Goal: Information Seeking & Learning: Understand process/instructions

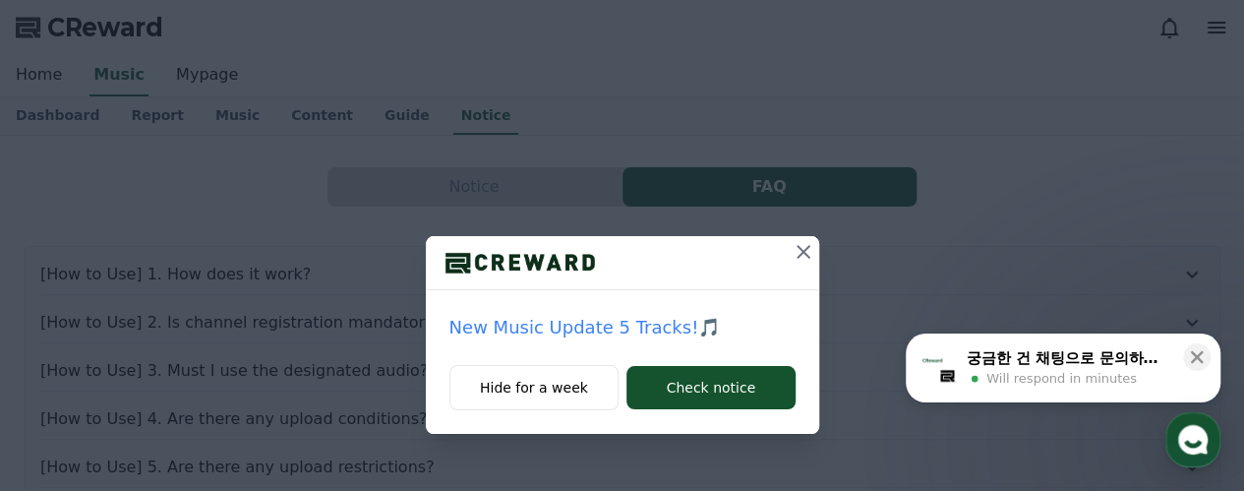
click at [801, 247] on icon at bounding box center [804, 252] width 24 height 24
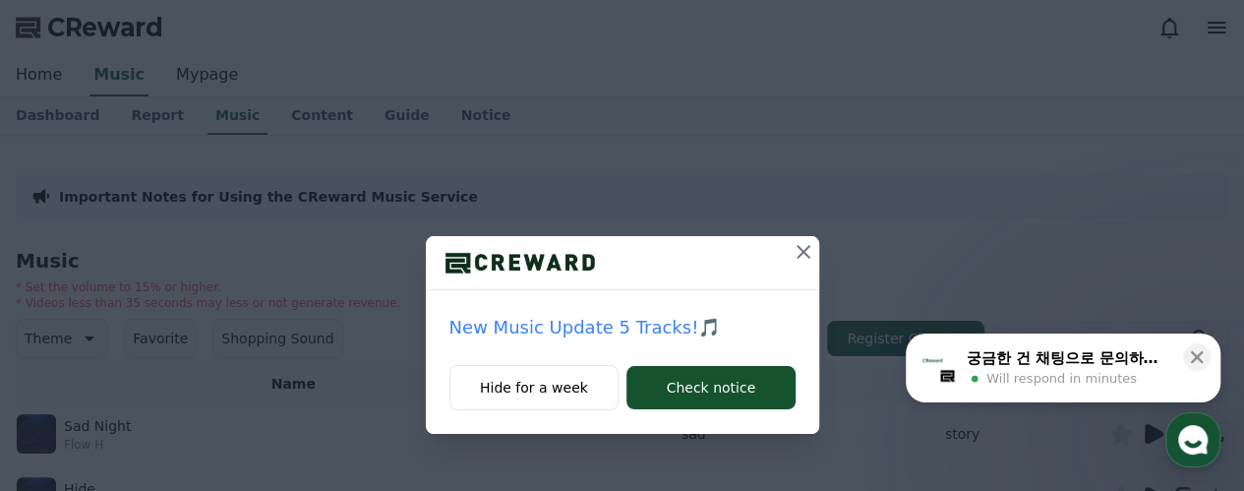
click at [797, 251] on icon at bounding box center [804, 252] width 24 height 24
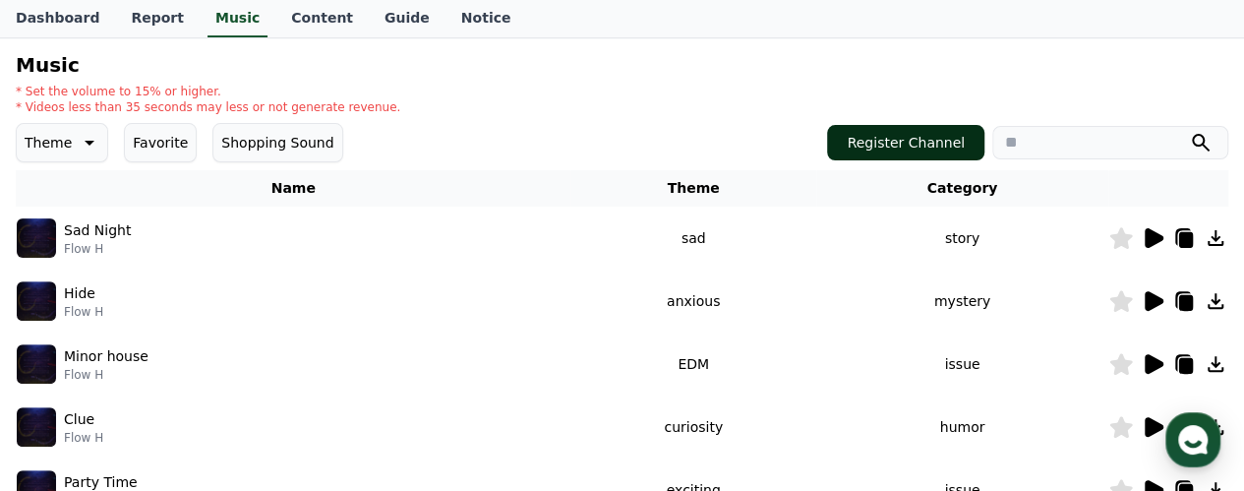
scroll to position [197, 0]
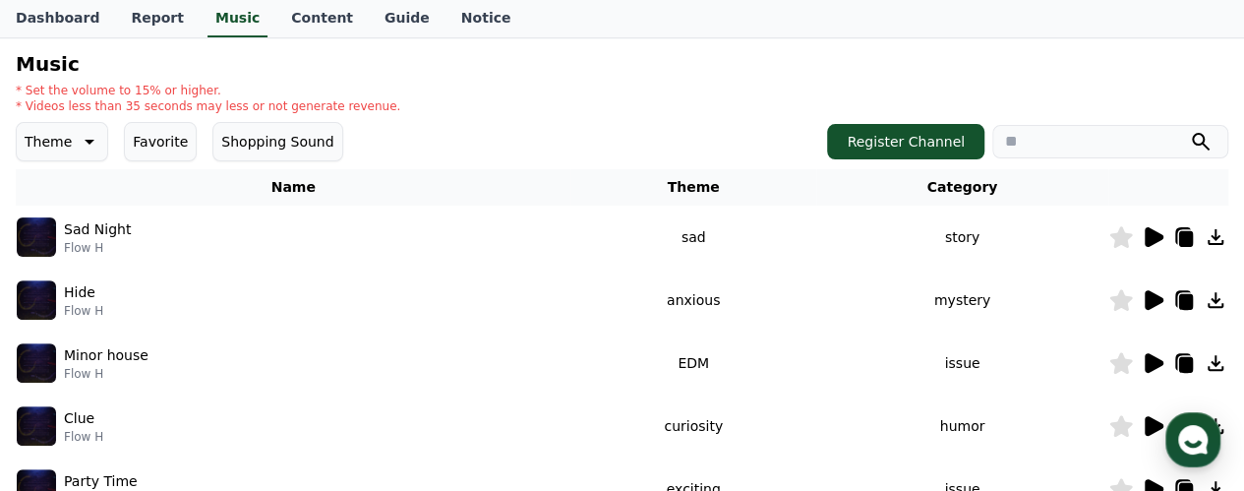
click at [1151, 239] on icon at bounding box center [1154, 237] width 19 height 20
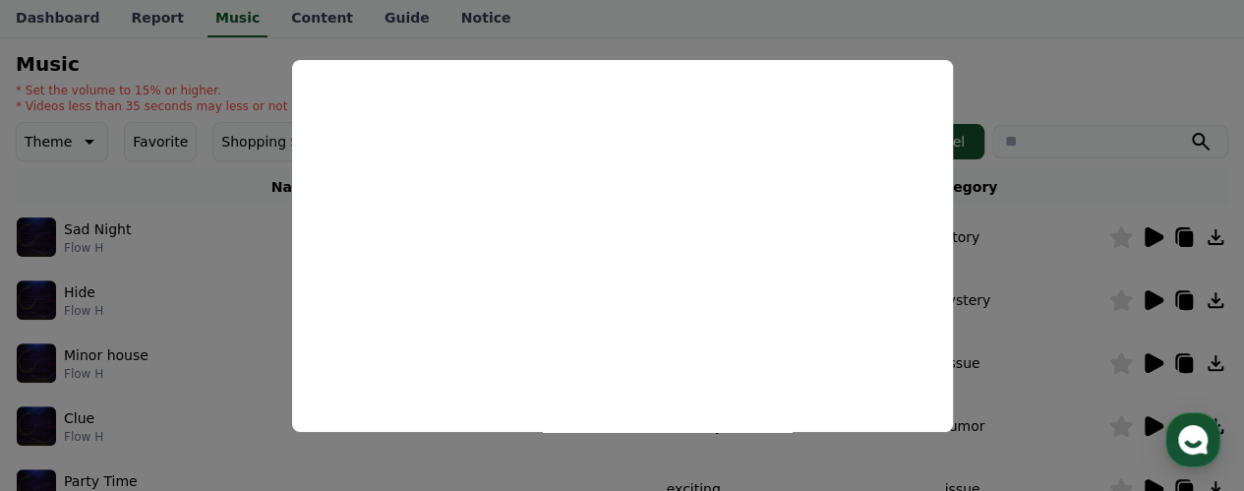
click at [996, 35] on button "close modal" at bounding box center [622, 245] width 1244 height 491
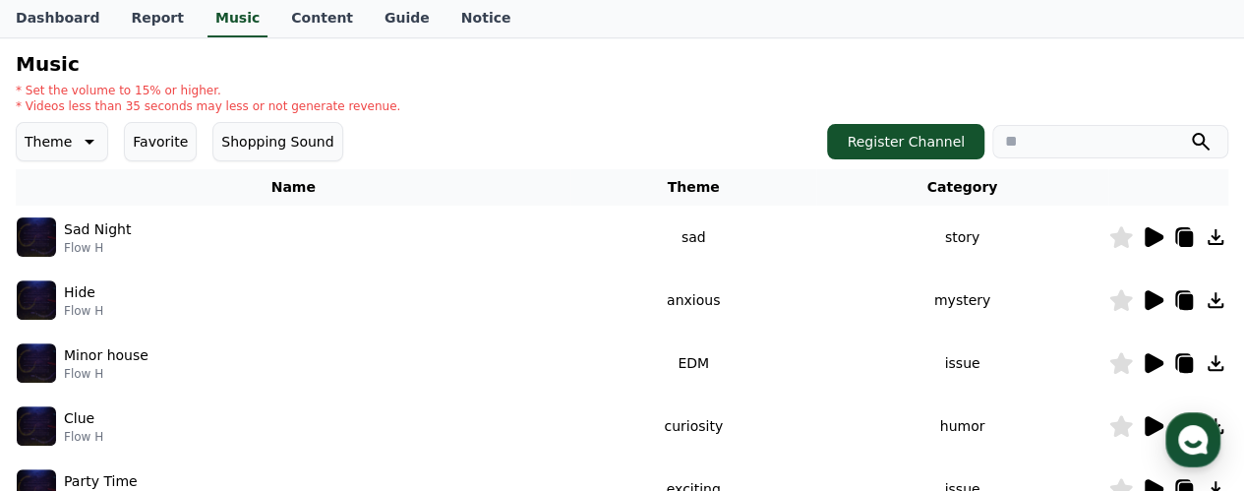
click at [1187, 235] on icon at bounding box center [1187, 239] width 14 height 16
click at [1183, 234] on icon at bounding box center [1187, 239] width 14 height 16
drag, startPoint x: 1183, startPoint y: 233, endPoint x: 1172, endPoint y: 238, distance: 12.8
click at [1183, 233] on icon at bounding box center [1187, 239] width 14 height 16
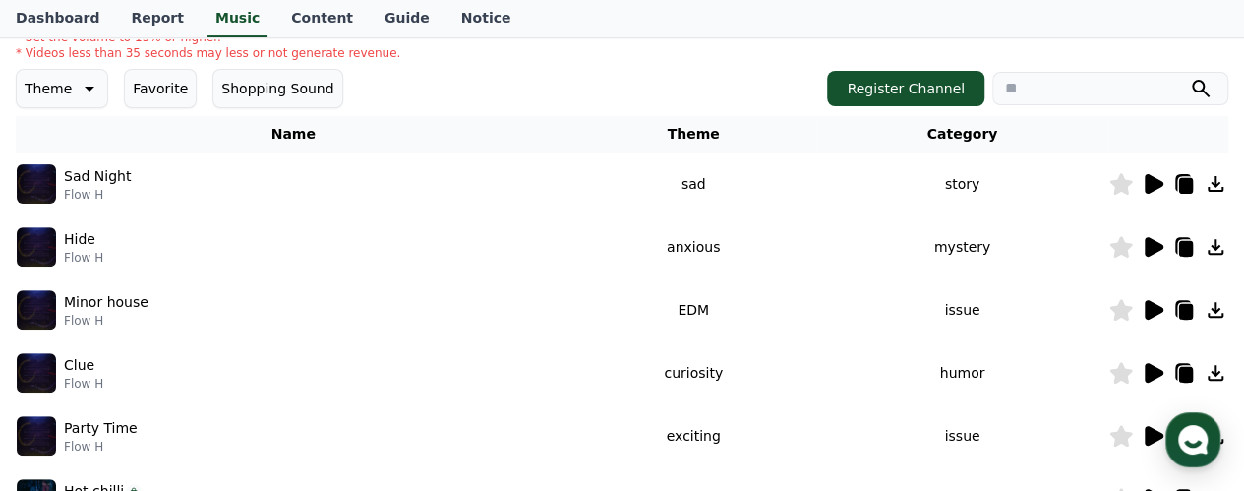
scroll to position [295, 0]
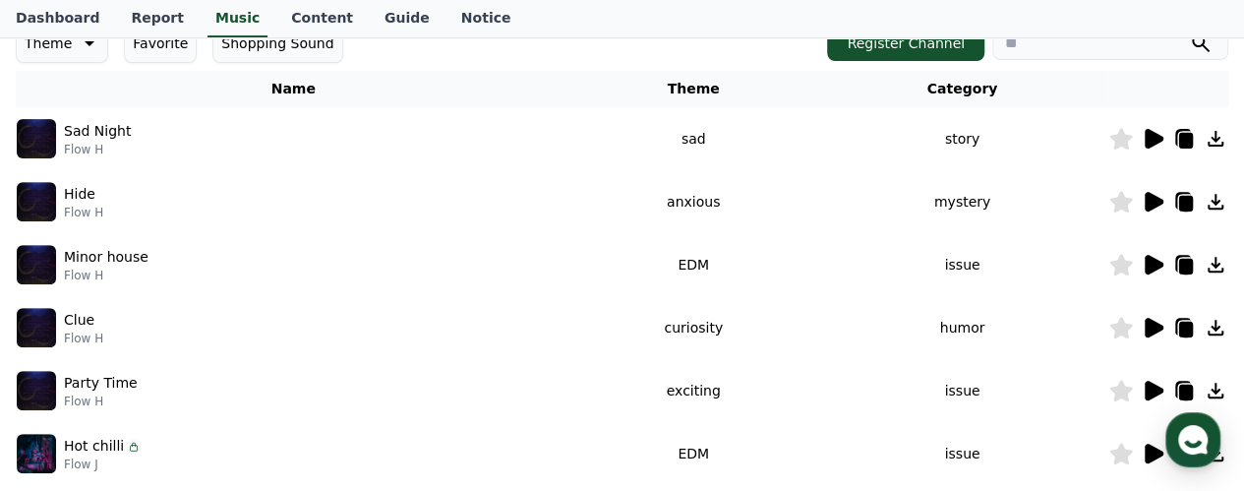
click at [1151, 202] on icon at bounding box center [1154, 202] width 19 height 20
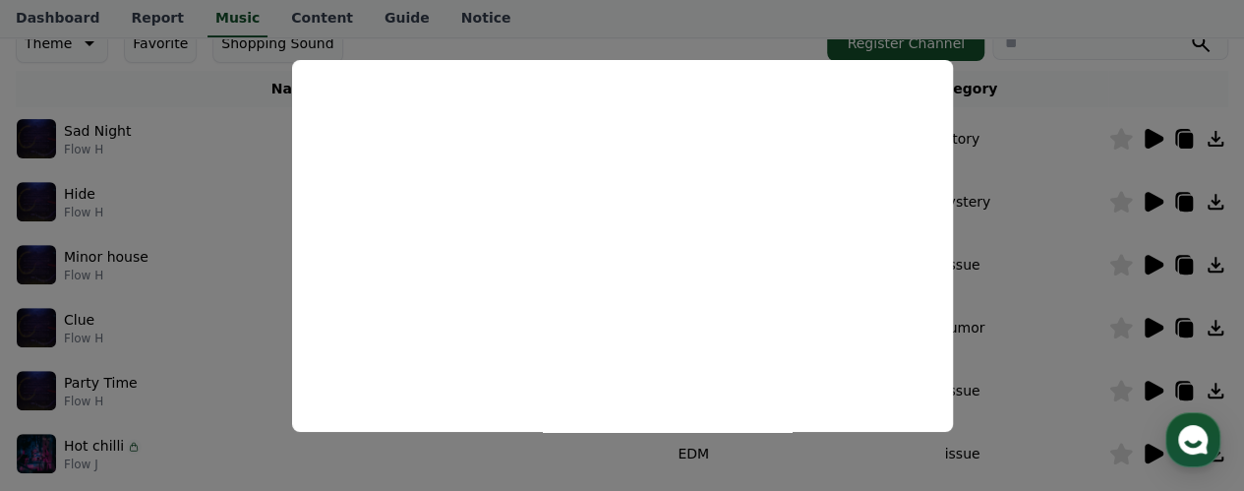
click at [1104, 45] on button "close modal" at bounding box center [622, 245] width 1244 height 491
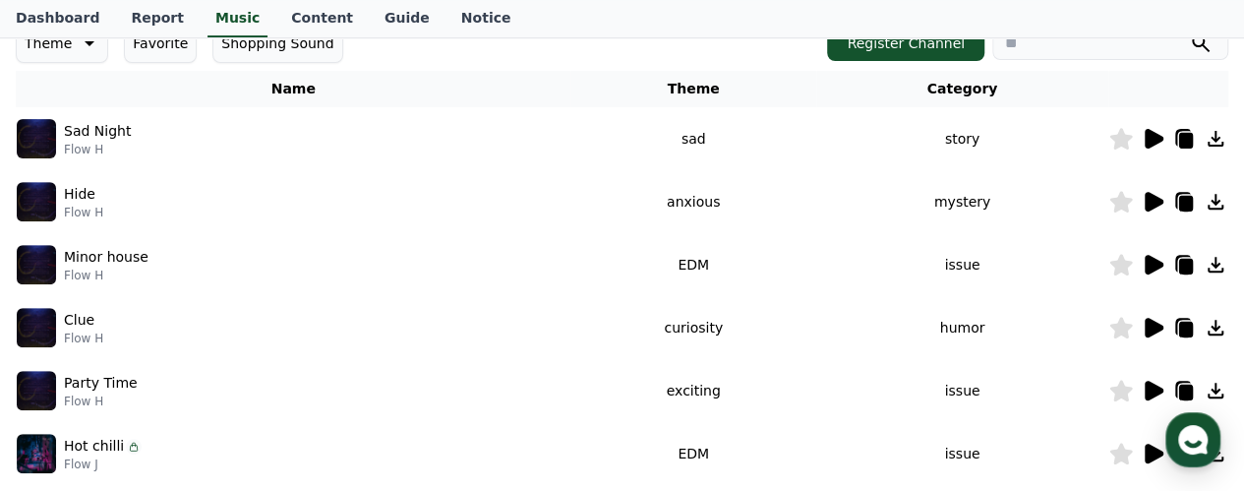
click at [1154, 263] on icon at bounding box center [1154, 265] width 19 height 20
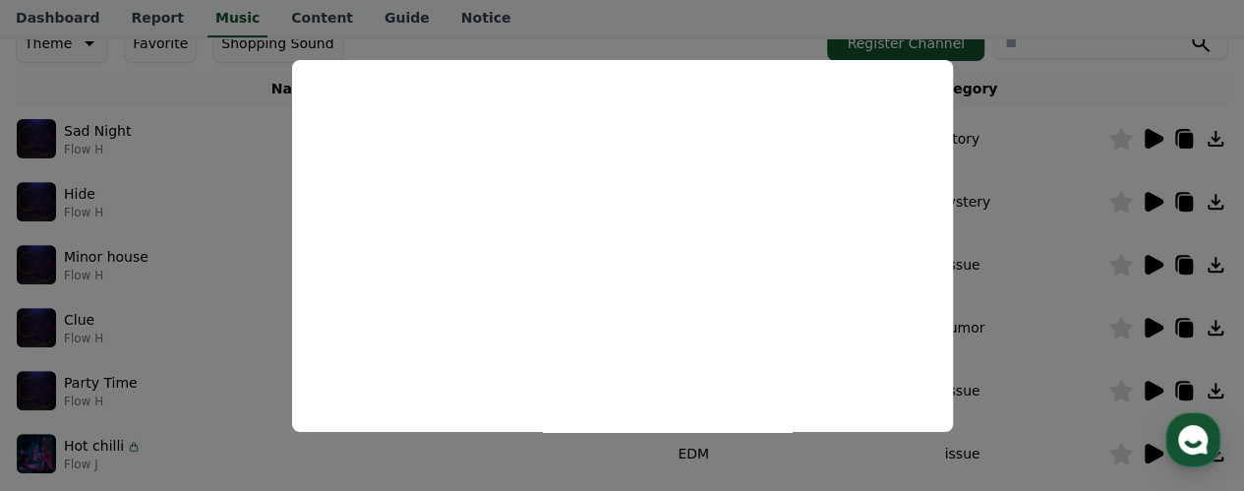
click at [1103, 68] on button "close modal" at bounding box center [622, 245] width 1244 height 491
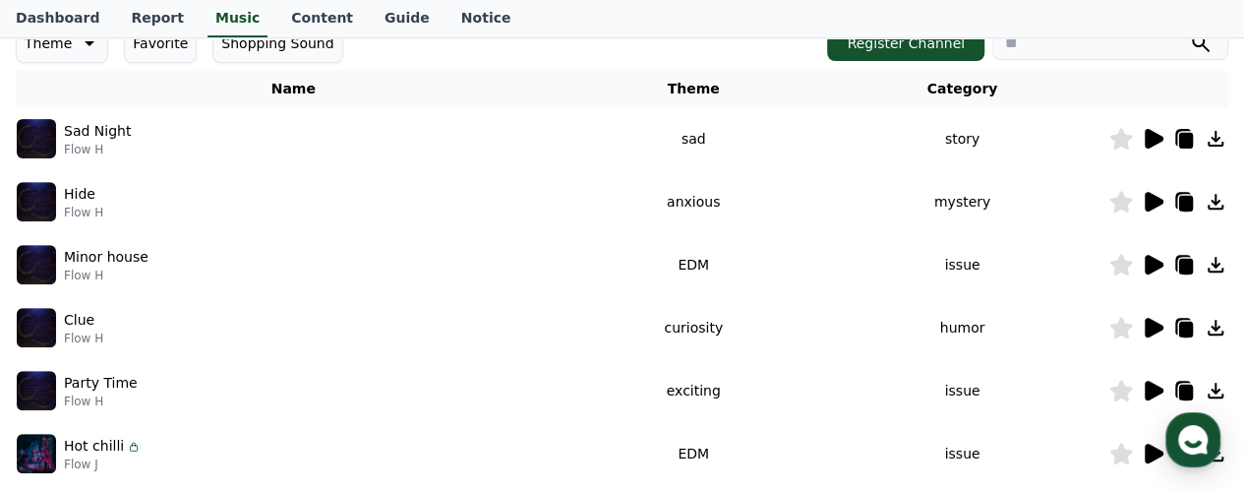
click at [1146, 324] on icon at bounding box center [1154, 328] width 19 height 20
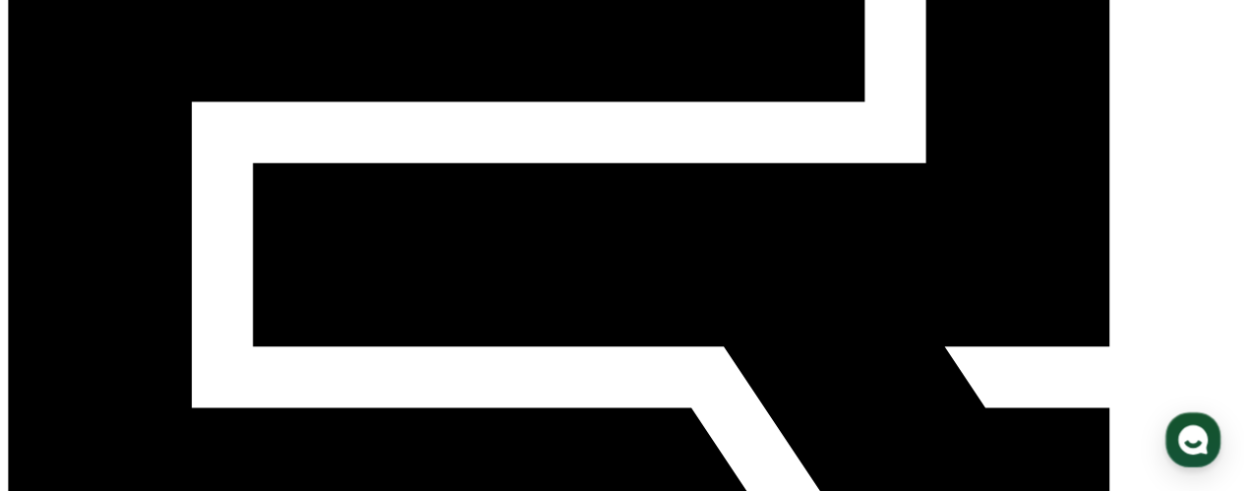
scroll to position [394, 0]
